Goal: Use online tool/utility: Utilize a website feature to perform a specific function

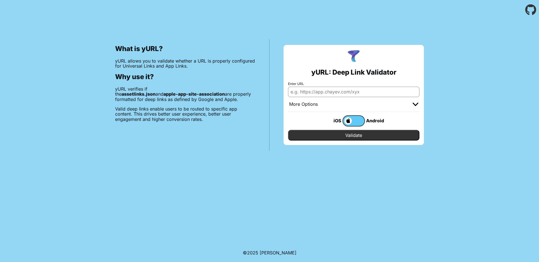
click at [356, 123] on label at bounding box center [353, 120] width 22 height 11
click at [0, 0] on input "checkbox" at bounding box center [0, 0] width 0 height 0
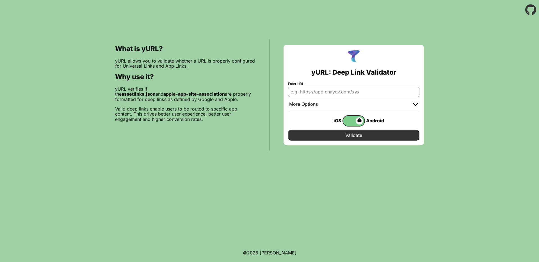
click at [355, 94] on input "Enter URL" at bounding box center [353, 92] width 131 height 10
click at [377, 90] on input "Enter URL" at bounding box center [353, 92] width 131 height 10
paste input "[URL][DOMAIN_NAME]"
type input "[URL][DOMAIN_NAME]"
click at [357, 139] on input "Validate" at bounding box center [353, 135] width 131 height 11
